Goal: Contribute content

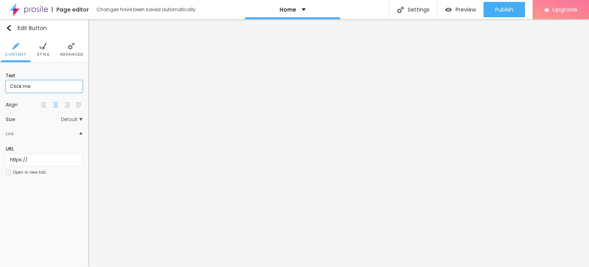
click at [33, 84] on input "Click me" at bounding box center [44, 86] width 77 height 12
paste input "WhatsApp :- ☎️ [PHONE_NUMBER]"
type input "WhatsApp :- ☎️ [PHONE_NUMBER]"
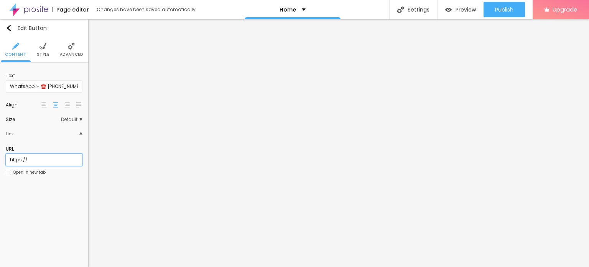
click at [34, 158] on input "https://" at bounding box center [44, 159] width 77 height 12
paste input "[DOMAIN_NAME][URL]"
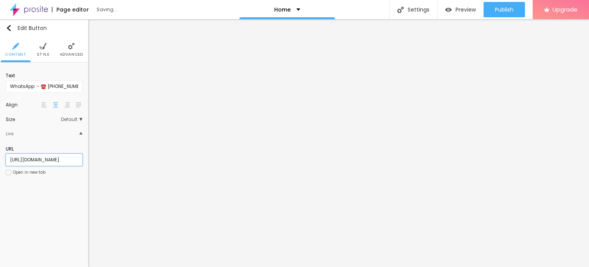
type input "[URL][DOMAIN_NAME]"
click at [9, 173] on div at bounding box center [8, 172] width 5 height 5
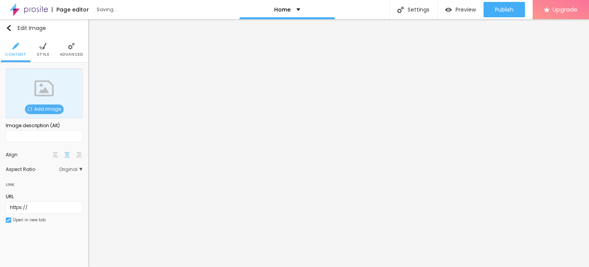
click at [47, 111] on span "Add image" at bounding box center [44, 109] width 39 height 10
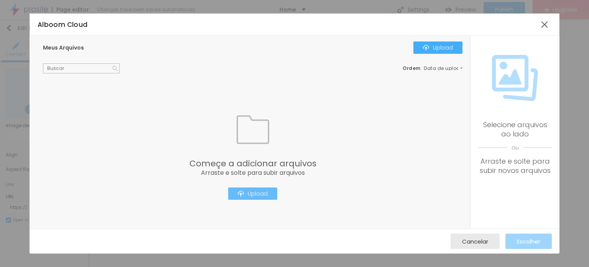
click at [250, 189] on button "Upload" at bounding box center [252, 193] width 49 height 12
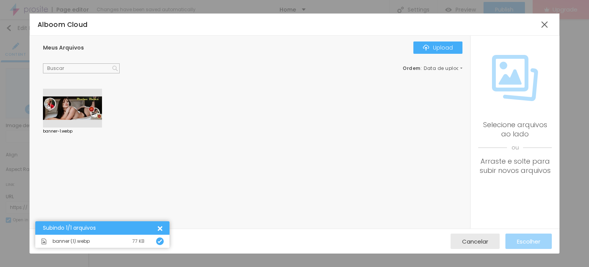
click at [85, 110] on div at bounding box center [72, 108] width 59 height 39
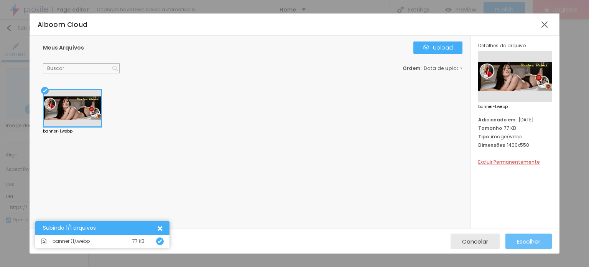
click at [527, 242] on span "Escolher" at bounding box center [528, 241] width 23 height 7
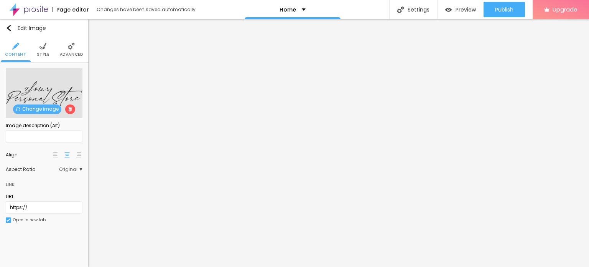
click at [47, 112] on span "Change image" at bounding box center [37, 109] width 48 height 10
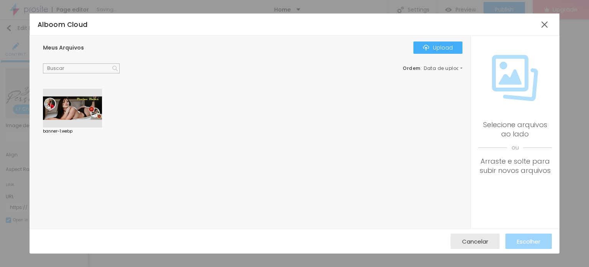
click at [58, 100] on div at bounding box center [72, 108] width 59 height 39
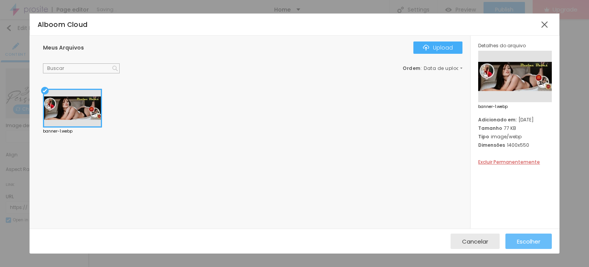
click at [519, 236] on div "Escolher" at bounding box center [528, 240] width 23 height 15
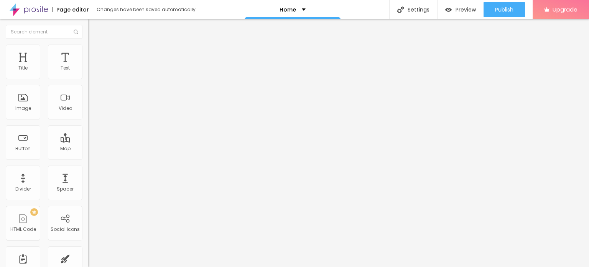
click at [40, 10] on img at bounding box center [29, 9] width 38 height 19
